Goal: Information Seeking & Learning: Learn about a topic

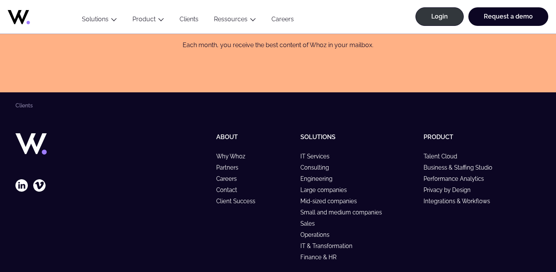
scroll to position [1269, 0]
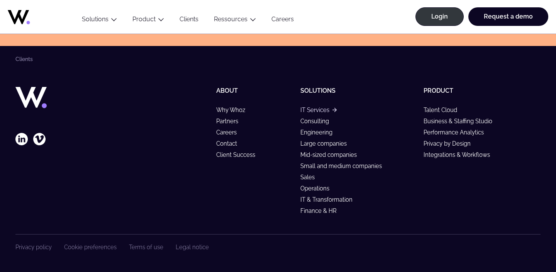
click at [313, 107] on link "IT Services" at bounding box center [319, 110] width 36 height 7
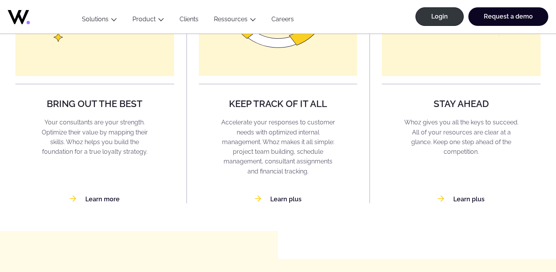
scroll to position [757, 0]
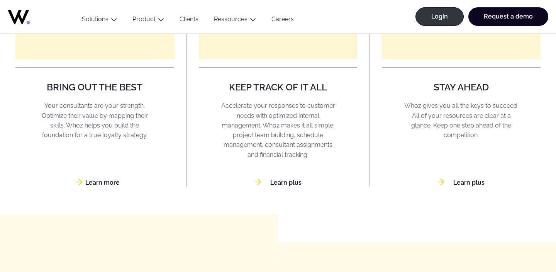
click at [109, 182] on link "Learn more" at bounding box center [95, 182] width 50 height 7
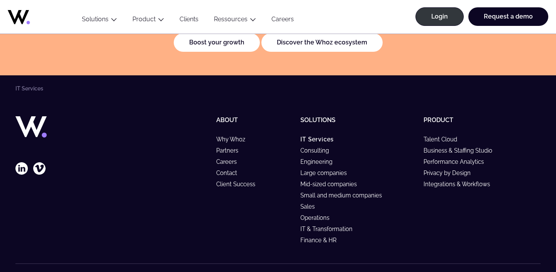
scroll to position [1833, 0]
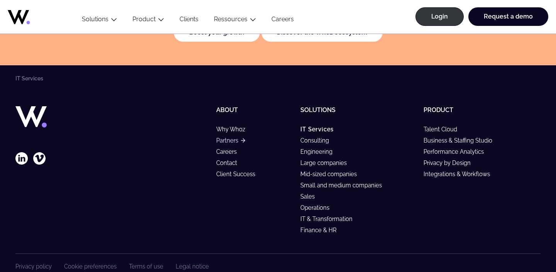
click at [237, 137] on link "Partners" at bounding box center [230, 140] width 29 height 7
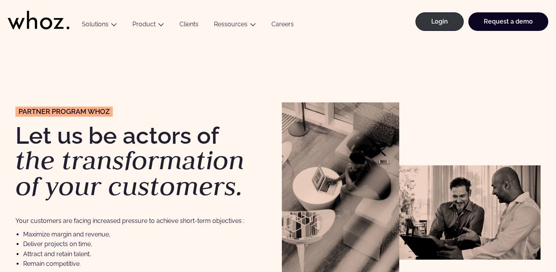
click at [196, 28] on link "Clients" at bounding box center [189, 25] width 34 height 10
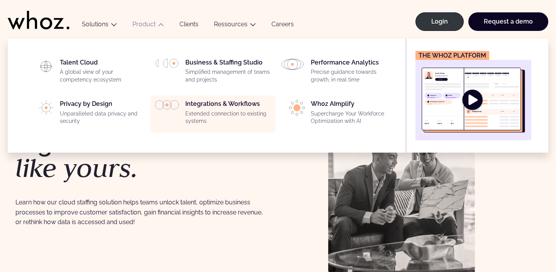
click at [224, 113] on p "Extended connection to existing systems" at bounding box center [228, 117] width 86 height 15
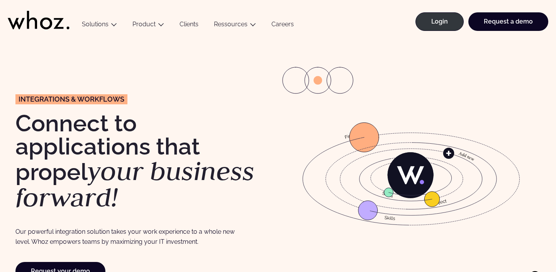
click at [364, 134] on icon at bounding box center [364, 137] width 29 height 29
click at [373, 209] on icon at bounding box center [433, 179] width 127 height 73
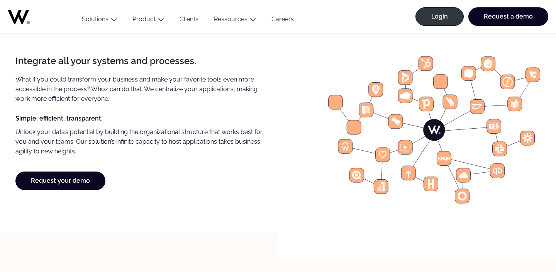
scroll to position [610, 0]
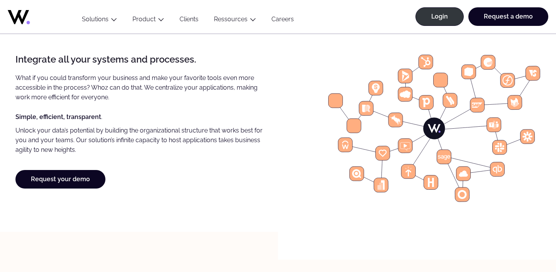
click at [446, 155] on icon at bounding box center [445, 156] width 3 height 3
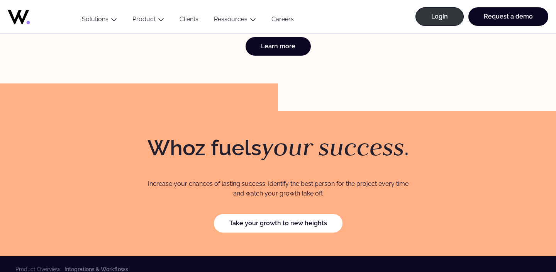
scroll to position [2242, 0]
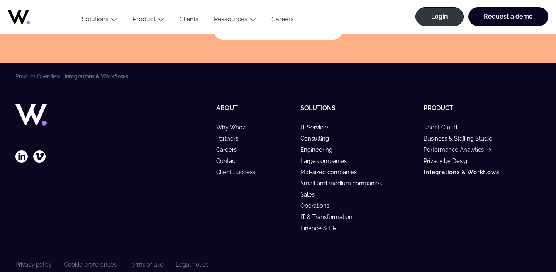
click at [432, 146] on link "Performance Analytics" at bounding box center [457, 149] width 67 height 7
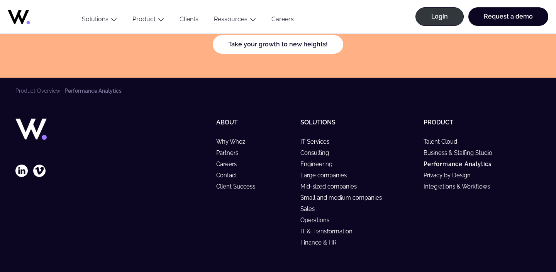
scroll to position [2363, 0]
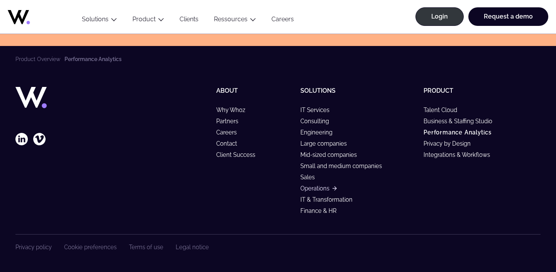
click at [319, 185] on link "Operations" at bounding box center [319, 188] width 36 height 7
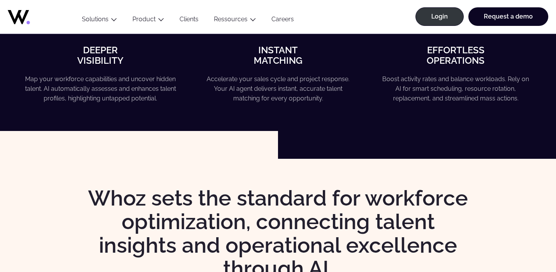
click at [13, 19] on icon at bounding box center [18, 17] width 21 height 14
